Goal: Task Accomplishment & Management: Complete application form

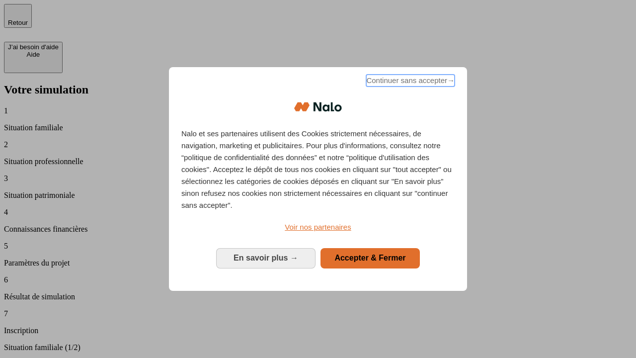
click at [410, 82] on span "Continuer sans accepter →" at bounding box center [410, 81] width 88 height 12
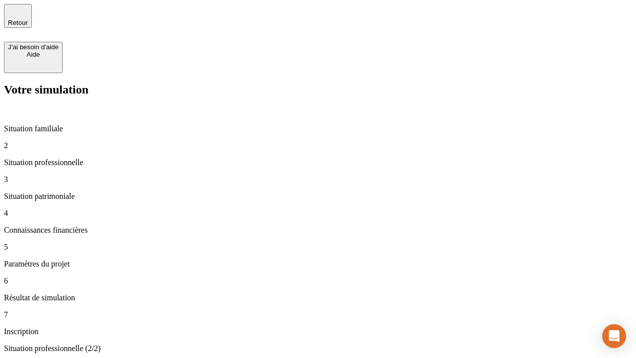
type input "30 000"
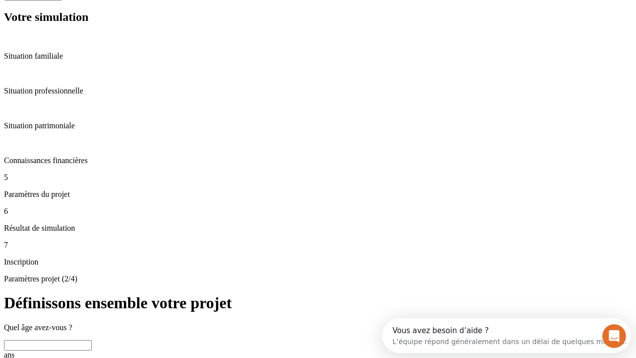
scroll to position [19, 0]
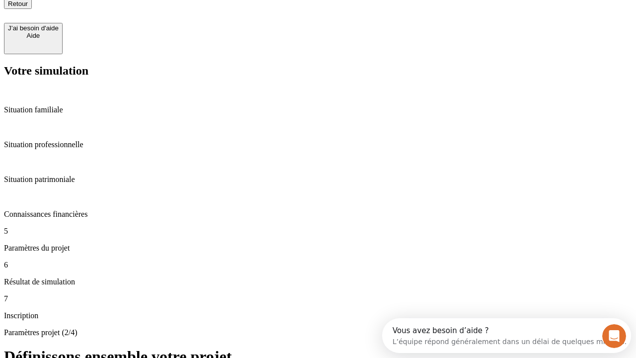
type input "25"
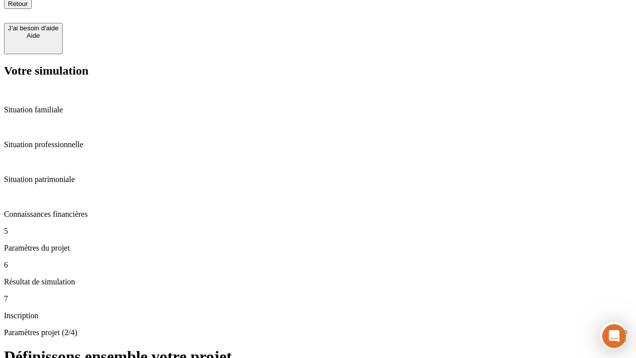
type input "64"
type input "1 000"
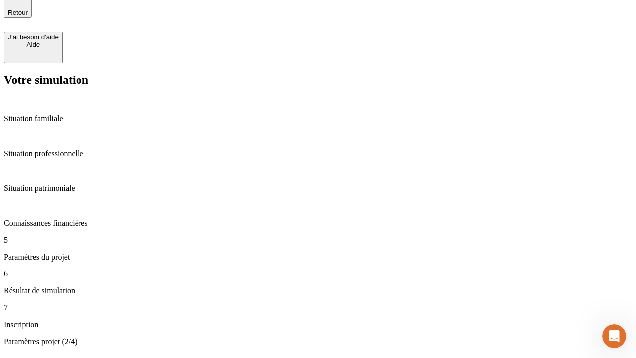
type input "640"
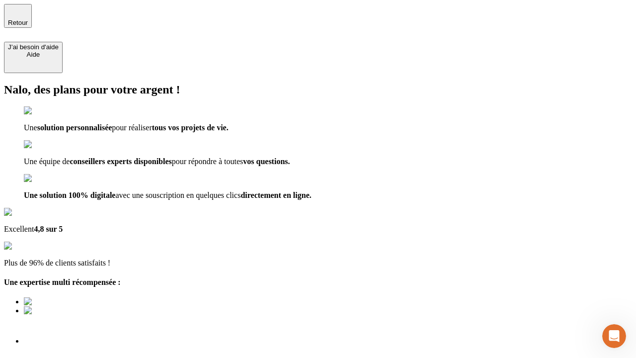
type input "[EMAIL_ADDRESS][PERSON_NAME][DOMAIN_NAME]"
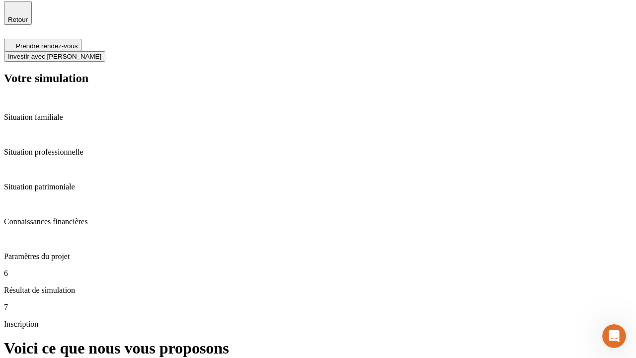
click at [101, 53] on span "Investir avec [PERSON_NAME]" at bounding box center [54, 56] width 93 height 7
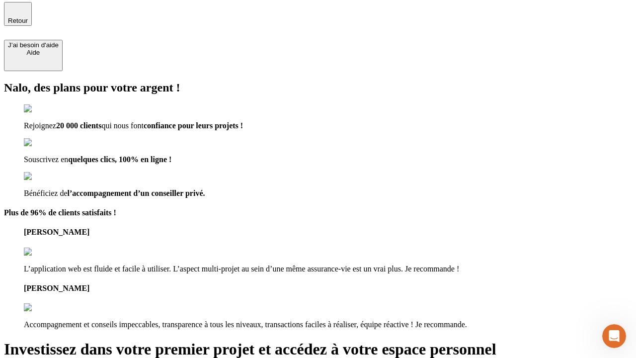
type input "[PERSON_NAME][EMAIL_ADDRESS][DOMAIN_NAME]"
